Goal: Transaction & Acquisition: Purchase product/service

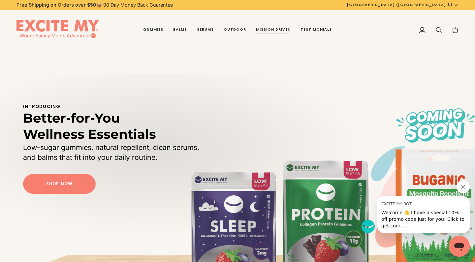
click at [464, 187] on icon "Close message from EXCITE MY BOT" at bounding box center [463, 186] width 5 height 5
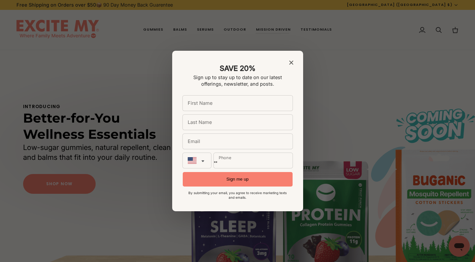
scroll to position [4, 0]
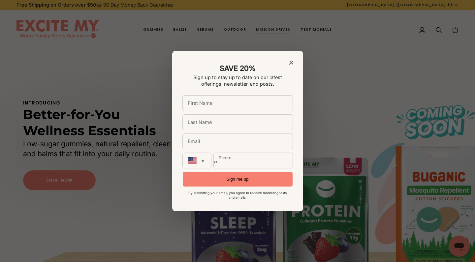
click at [292, 64] on icon "Close modal" at bounding box center [291, 63] width 4 height 4
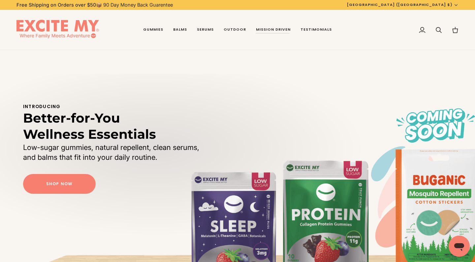
scroll to position [0, 0]
click at [157, 30] on link "Gummies" at bounding box center [153, 30] width 30 height 40
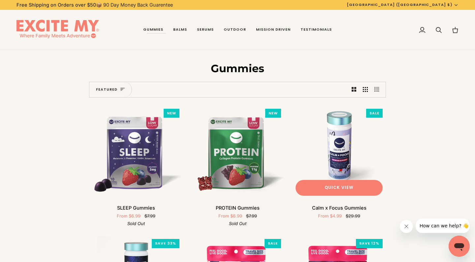
click at [336, 147] on img "Calm x Focus Gummies" at bounding box center [339, 153] width 94 height 94
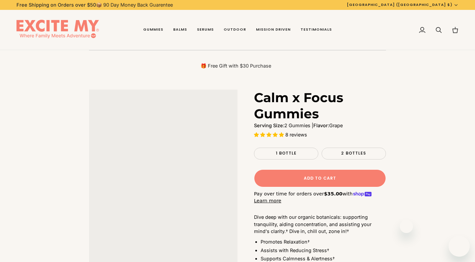
click at [334, 180] on span "Add to Cart" at bounding box center [320, 179] width 32 height 6
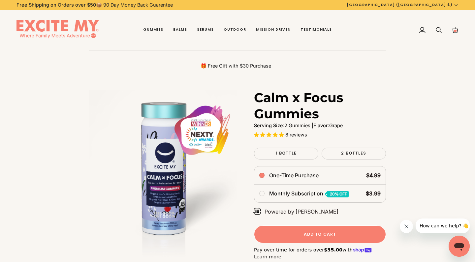
click at [354, 234] on span "Add to Cart • $4.99" at bounding box center [319, 235] width 115 height 6
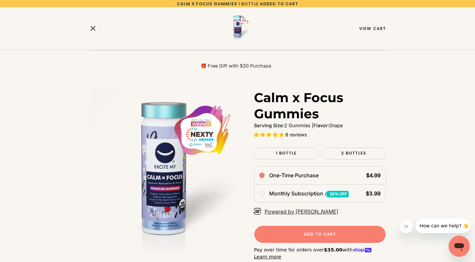
click at [92, 28] on icon "Close" at bounding box center [93, 28] width 8 height 8
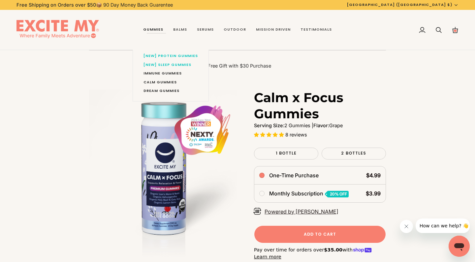
click at [160, 29] on link "Gummies" at bounding box center [153, 30] width 30 height 40
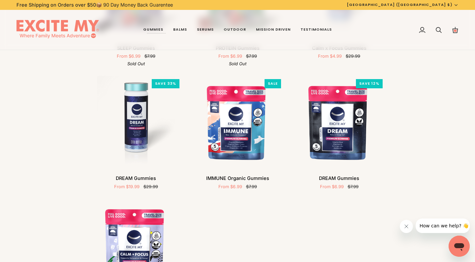
scroll to position [156, 0]
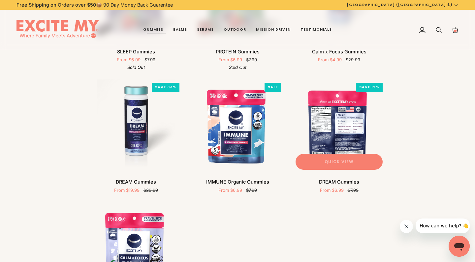
click at [357, 162] on button "Quick view" at bounding box center [339, 162] width 87 height 16
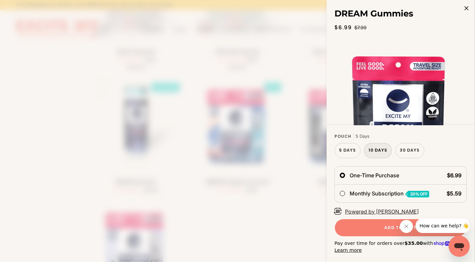
click at [374, 149] on span "10 Days" at bounding box center [378, 151] width 19 height 6
click at [411, 154] on label "30 Days Variant sold out or unavailable" at bounding box center [409, 150] width 29 height 15
click at [351, 153] on span "5 Days" at bounding box center [347, 151] width 17 height 6
click at [361, 228] on span "Add to Cart • $6.99" at bounding box center [401, 228] width 116 height 6
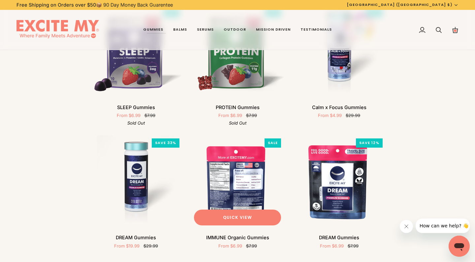
scroll to position [101, 0]
click at [232, 214] on span "Quick view" at bounding box center [237, 217] width 29 height 6
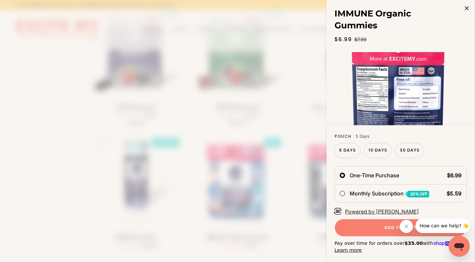
scroll to position [183, 0]
click at [467, 11] on button "Close" at bounding box center [467, 8] width 16 height 16
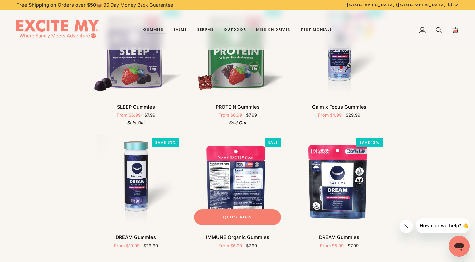
click at [241, 174] on img "IMMUNE Organic Gummies" at bounding box center [238, 182] width 94 height 94
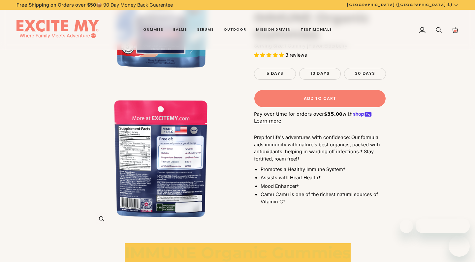
click at [179, 159] on img "IMMUNE Organic Gummies" at bounding box center [163, 157] width 148 height 148
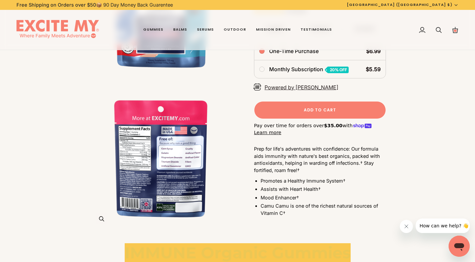
click at [99, 220] on icon "IMMUNE Organic Gummies" at bounding box center [101, 218] width 5 height 5
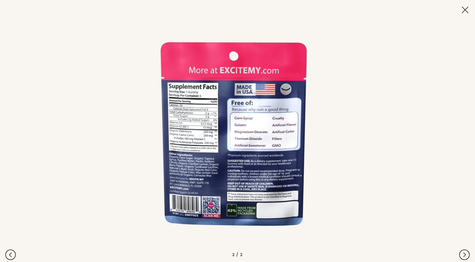
click at [240, 134] on img at bounding box center [237, 131] width 233 height 233
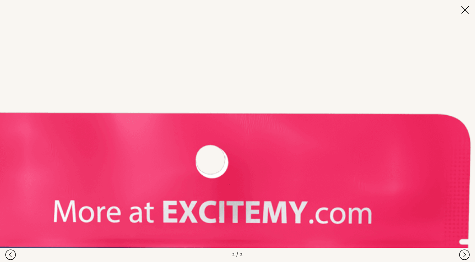
click at [465, 11] on button at bounding box center [465, 10] width 23 height 23
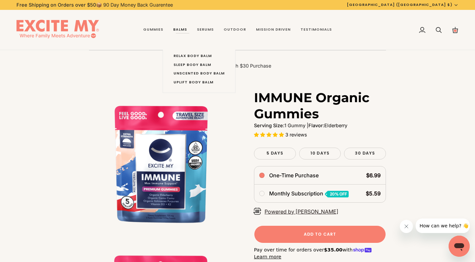
click at [184, 27] on link "Balms" at bounding box center [180, 30] width 24 height 40
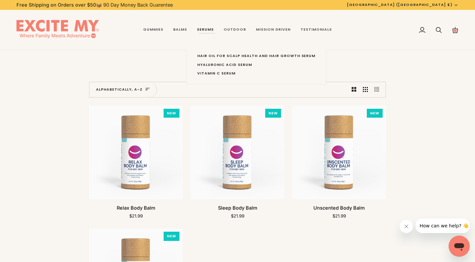
click at [209, 27] on link "Serums" at bounding box center [205, 30] width 27 height 40
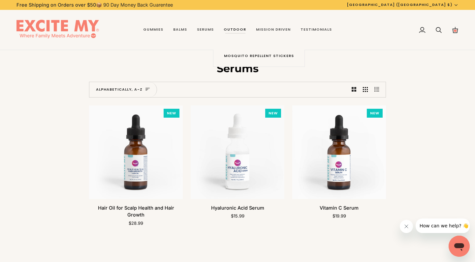
click at [236, 28] on link "Outdoor" at bounding box center [235, 30] width 32 height 40
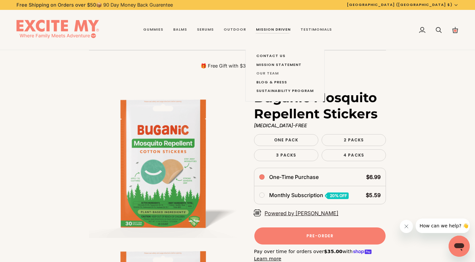
click at [269, 73] on span "Our Team" at bounding box center [284, 73] width 57 height 5
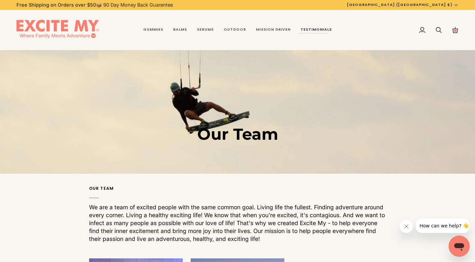
click at [315, 28] on span "Testimonials" at bounding box center [316, 29] width 31 height 5
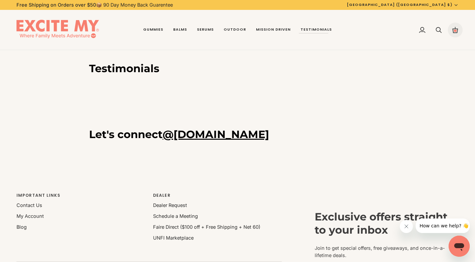
click at [454, 32] on icon at bounding box center [455, 30] width 7 height 7
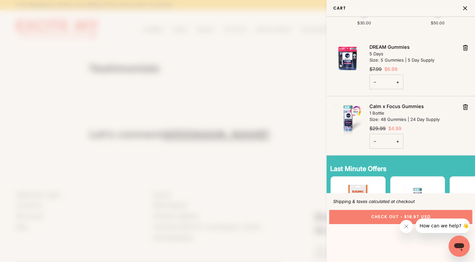
scroll to position [55, 0]
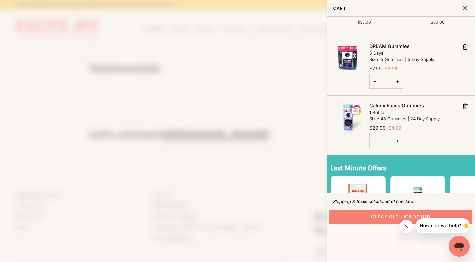
click at [375, 139] on button "−" at bounding box center [375, 140] width 11 height 15
type input "*"
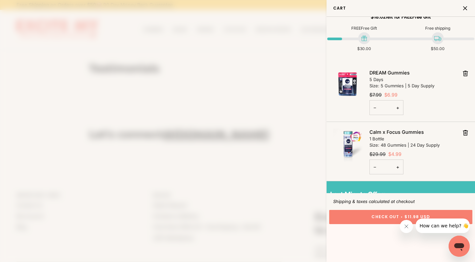
scroll to position [33, 0]
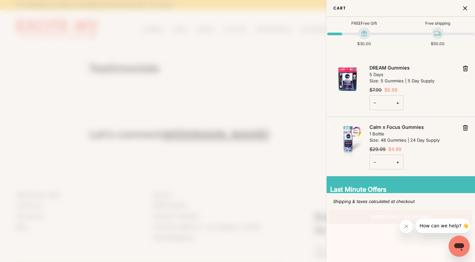
click at [382, 210] on button "Check Out • $11.98 USD" at bounding box center [400, 217] width 143 height 14
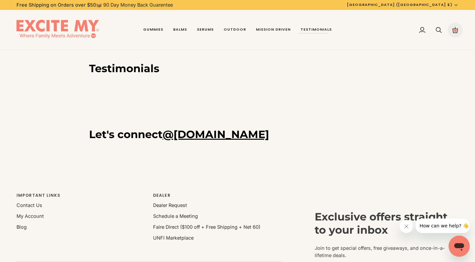
click at [454, 32] on icon at bounding box center [455, 30] width 7 height 7
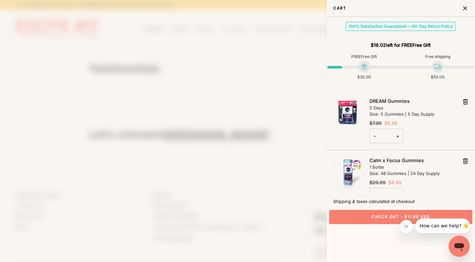
scroll to position [1, 0]
click at [376, 135] on button "−" at bounding box center [375, 135] width 11 height 15
type input "*"
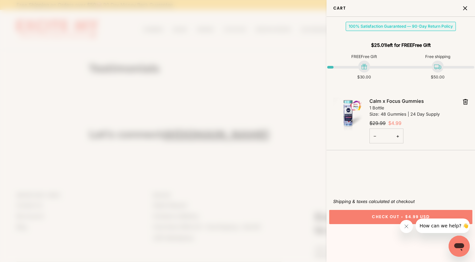
scroll to position [0, 0]
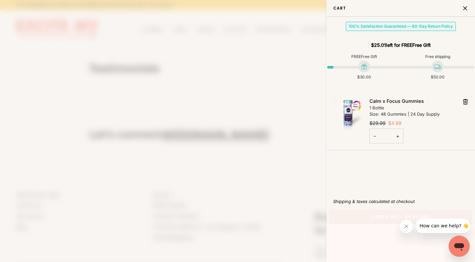
click at [423, 215] on span "$4.99 USD" at bounding box center [417, 217] width 25 height 4
